Goal: Find contact information: Find contact information

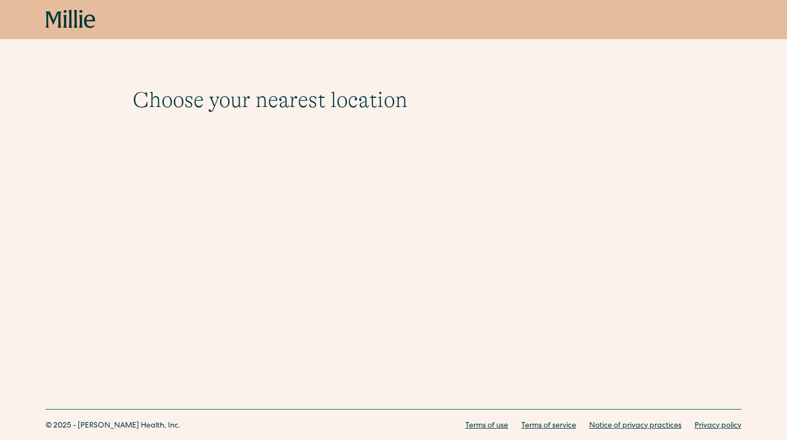
scroll to position [30, 0]
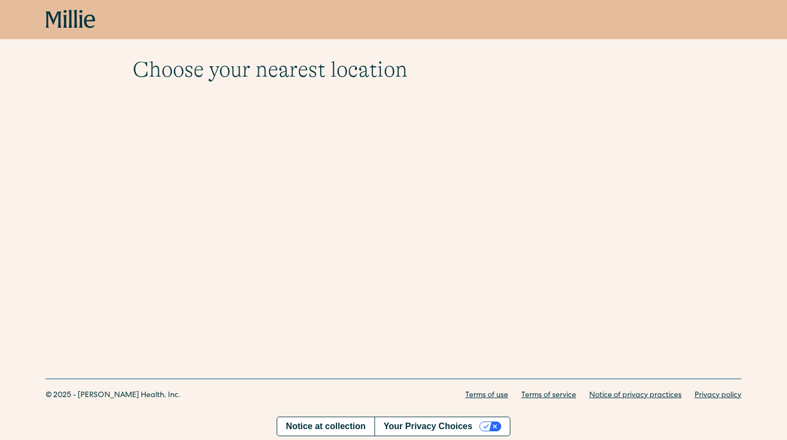
click at [277, 62] on h1 "Choose your nearest location" at bounding box center [394, 70] width 522 height 26
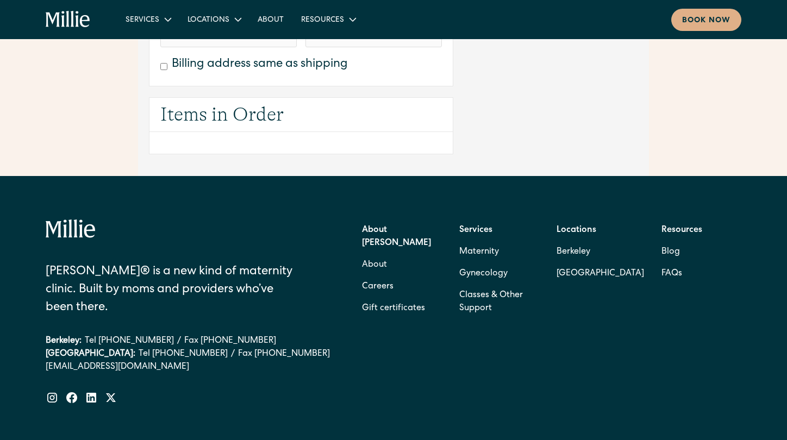
scroll to position [734, 0]
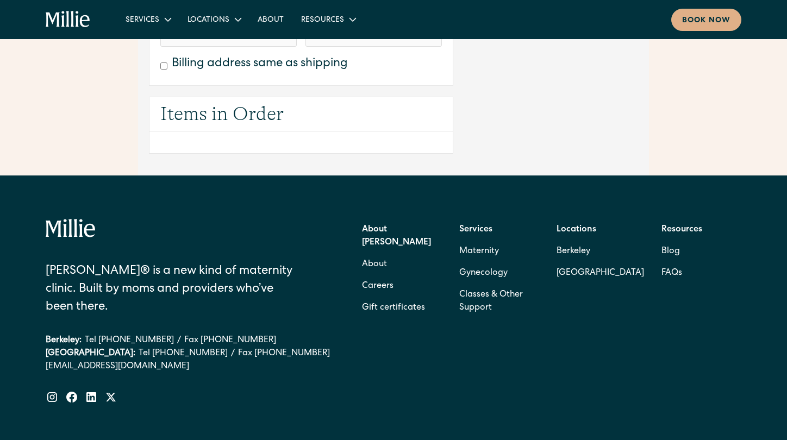
click at [580, 226] on strong "Locations" at bounding box center [576, 229] width 40 height 9
click at [569, 253] on link "Berkeley" at bounding box center [599, 252] width 87 height 22
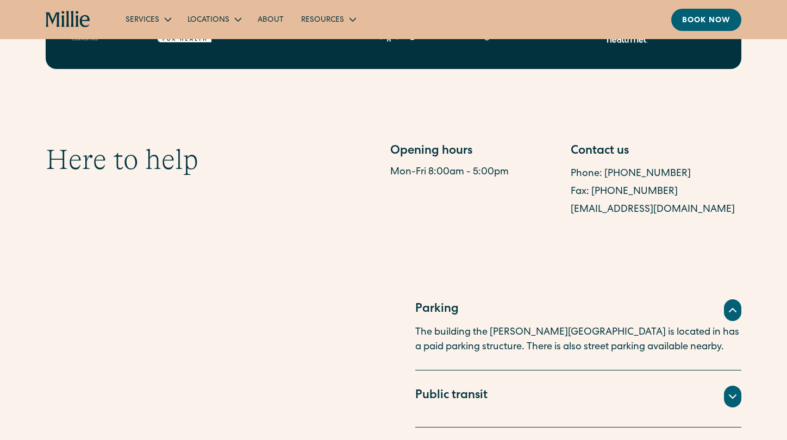
scroll to position [518, 0]
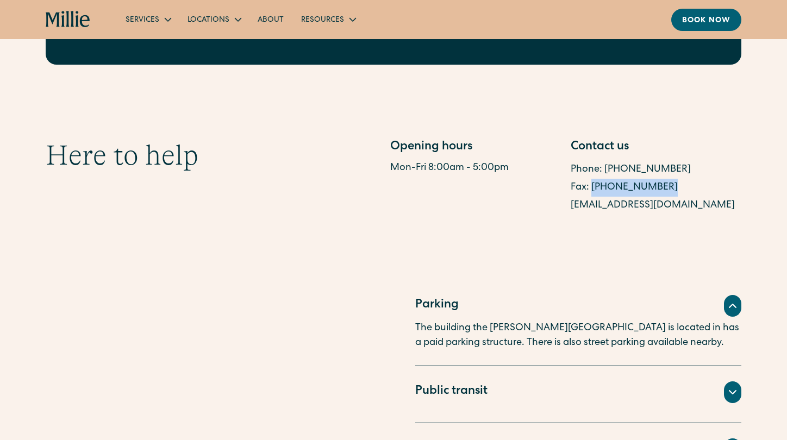
drag, startPoint x: 660, startPoint y: 189, endPoint x: 592, endPoint y: 190, distance: 68.5
click at [592, 190] on div "Fax: (510) 244-0446" at bounding box center [655, 188] width 171 height 18
copy link "(510) 244-0446"
